Goal: Information Seeking & Learning: Learn about a topic

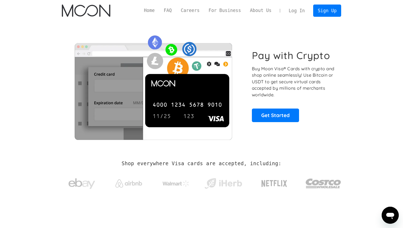
click at [299, 14] on link "Log In" at bounding box center [296, 11] width 25 height 12
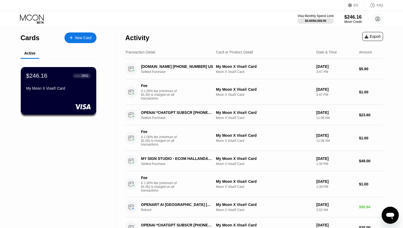
click at [68, 87] on div "My Moon X Visa® Card" at bounding box center [58, 88] width 65 height 4
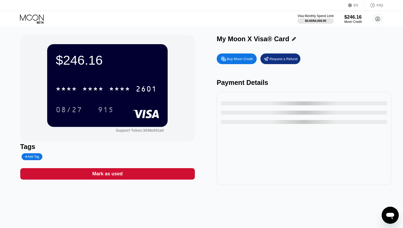
click at [131, 87] on div "* * * * * * * * * * * * 2601" at bounding box center [106, 88] width 108 height 13
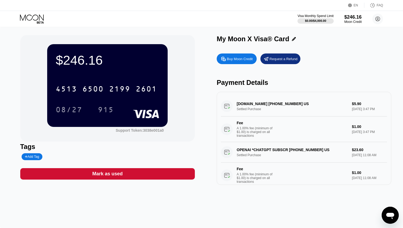
click at [110, 108] on div "915" at bounding box center [106, 110] width 16 height 9
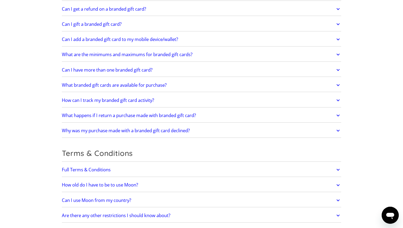
scroll to position [1122, 0]
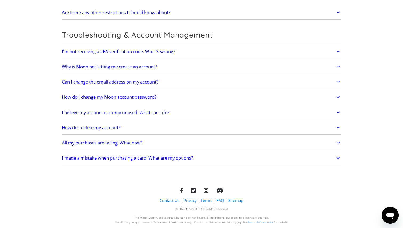
click at [174, 202] on link "Contact Us" at bounding box center [169, 201] width 20 height 6
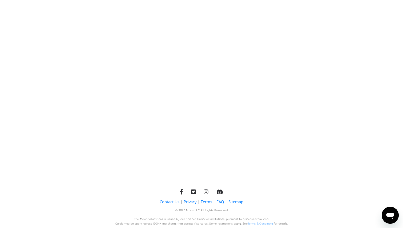
scroll to position [248, 0]
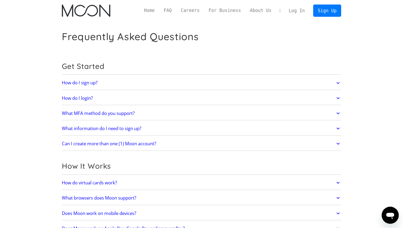
click at [107, 83] on link "How do I sign up?" at bounding box center [201, 82] width 279 height 11
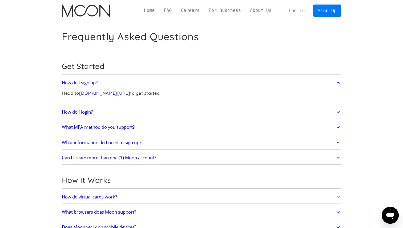
click at [110, 111] on link "How do I login?" at bounding box center [201, 111] width 279 height 11
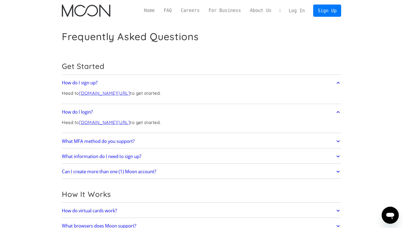
click at [119, 141] on h2 "What MFA method do you support?" at bounding box center [98, 141] width 73 height 5
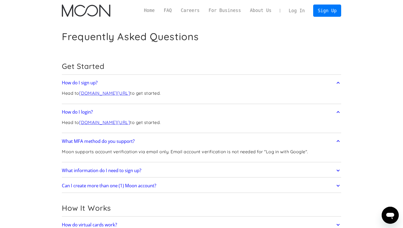
click at [125, 167] on link "What information do I need to sign up?" at bounding box center [201, 170] width 279 height 11
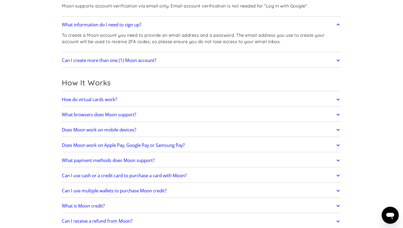
scroll to position [208, 0]
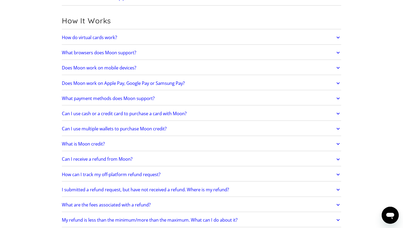
click at [101, 145] on h2 "What is Moon credit?" at bounding box center [83, 143] width 43 height 5
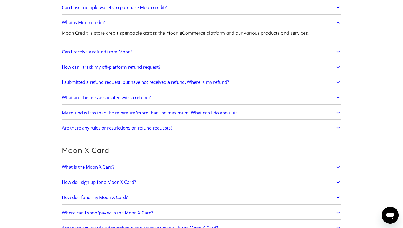
scroll to position [377, 0]
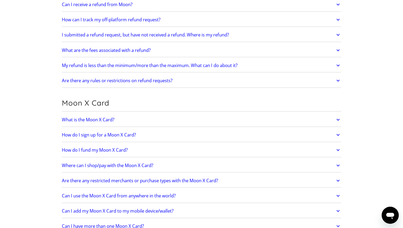
click at [97, 121] on h2 "What is the Moon X Card?" at bounding box center [88, 119] width 52 height 5
